Goal: Navigation & Orientation: Go to known website

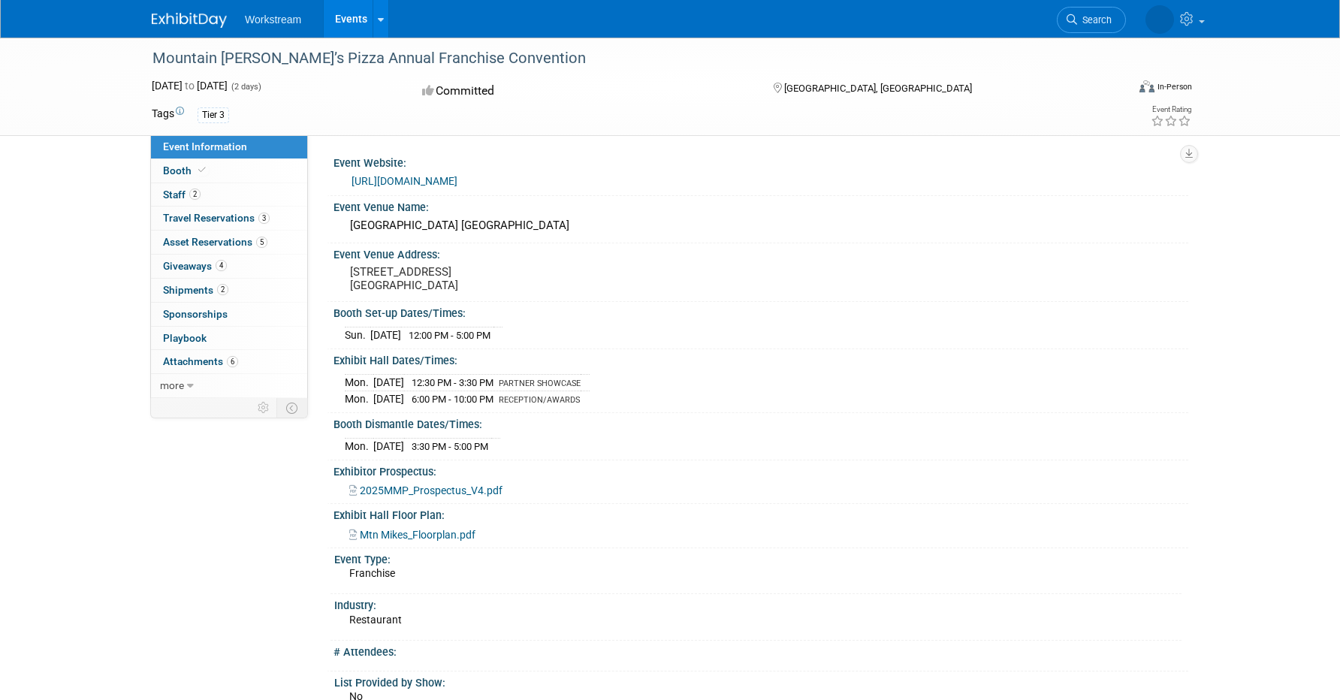
click at [186, 14] on img at bounding box center [189, 20] width 75 height 15
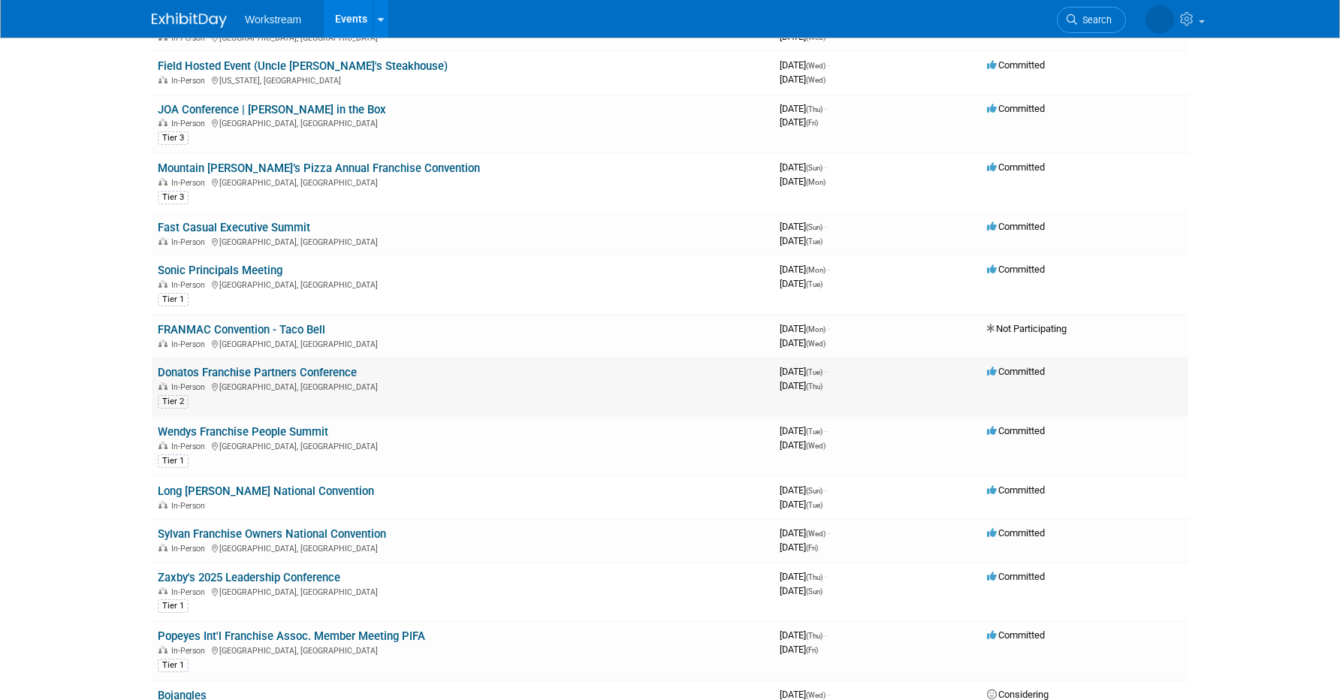
scroll to position [158, 0]
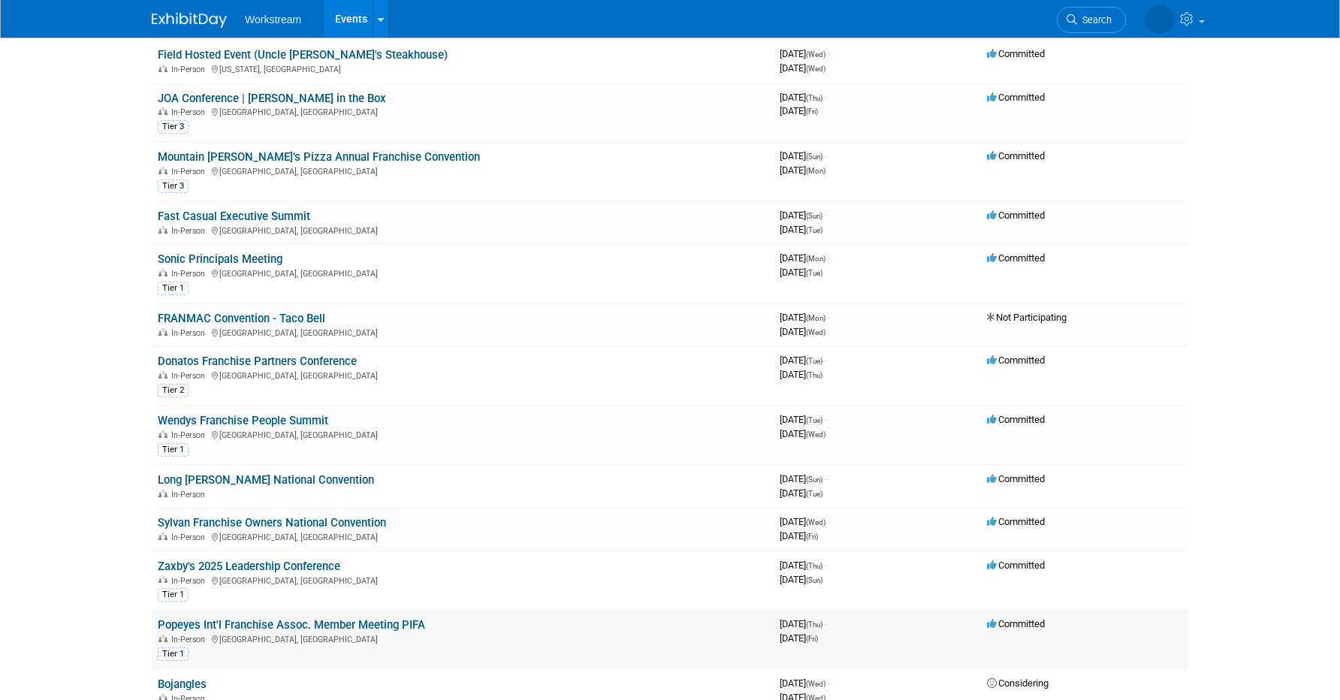
click at [243, 629] on link "Popeyes Int'l Franchise Assoc. Member Meeting PIFA" at bounding box center [291, 625] width 267 height 14
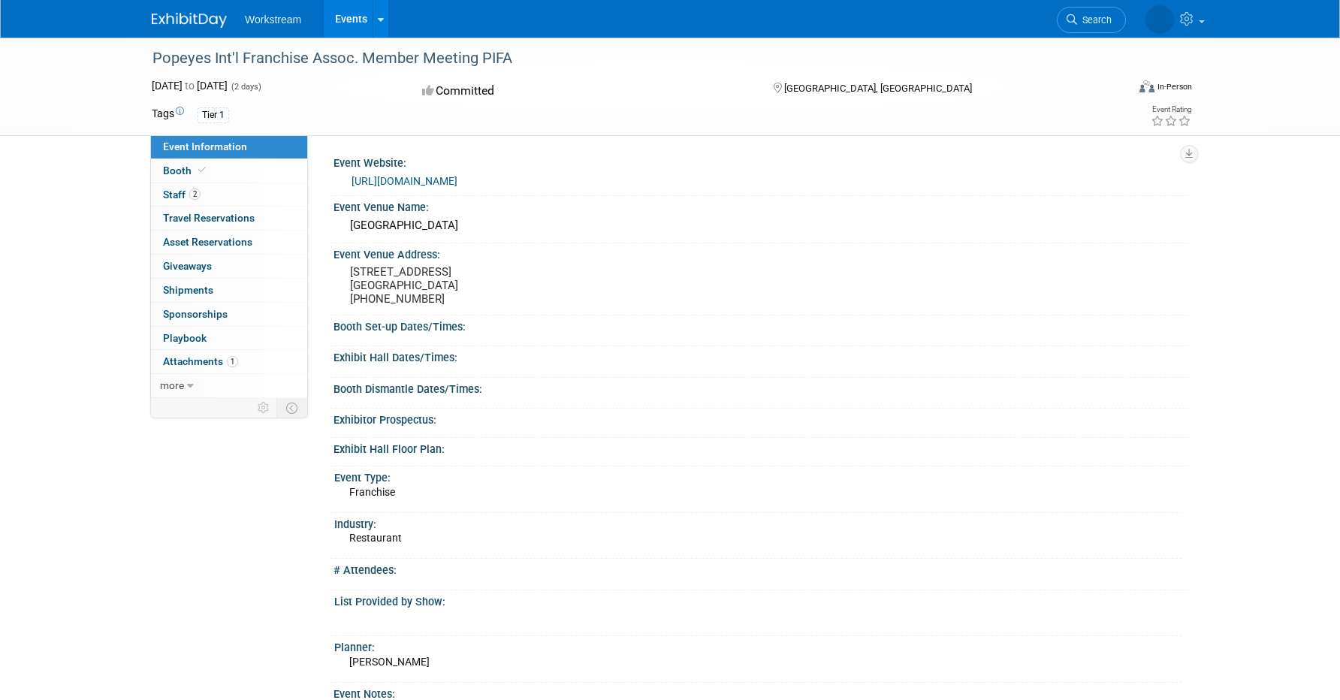
click at [451, 181] on link "https://na.eventscloud.com/website/87993/home/" at bounding box center [405, 181] width 106 height 12
